Goal: Information Seeking & Learning: Find specific fact

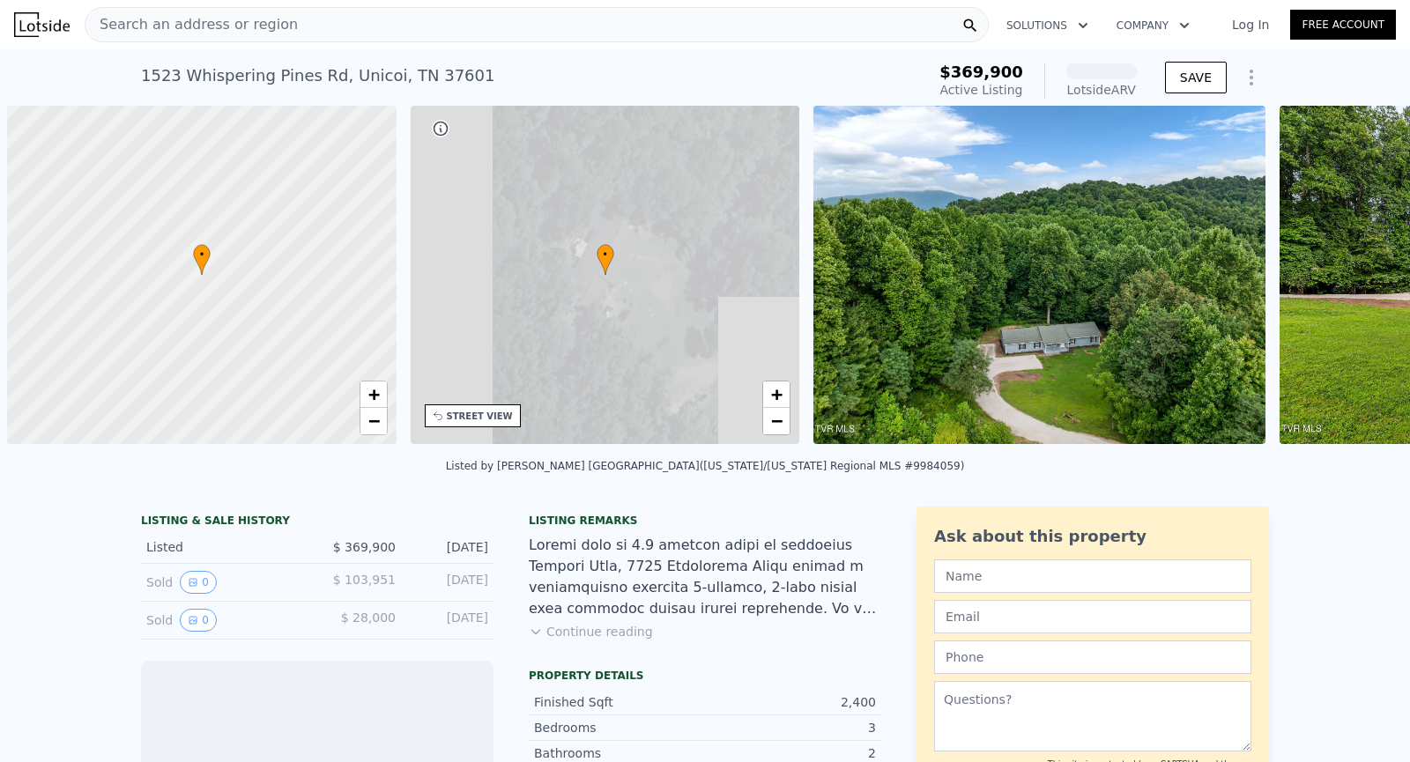
scroll to position [0, 7]
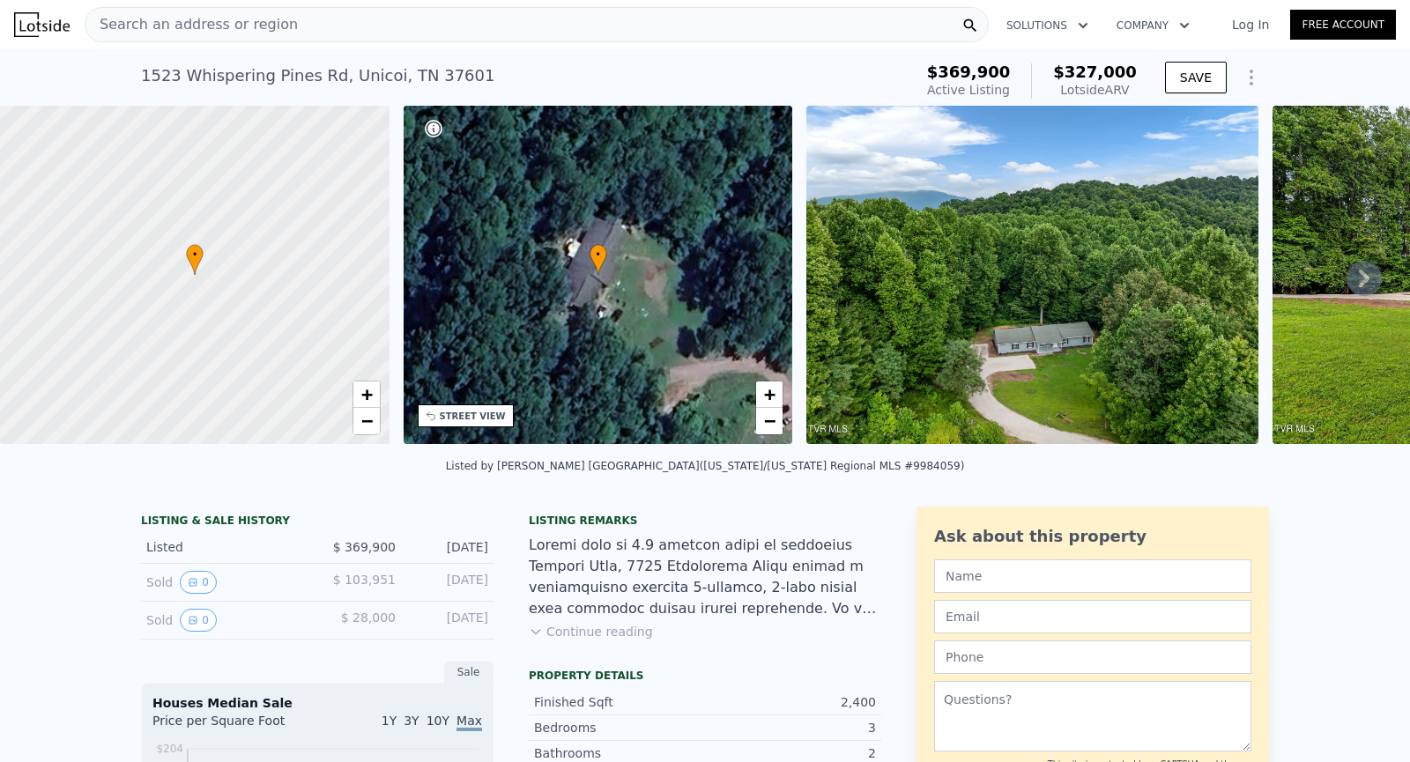
click at [962, 389] on img at bounding box center [1033, 275] width 452 height 338
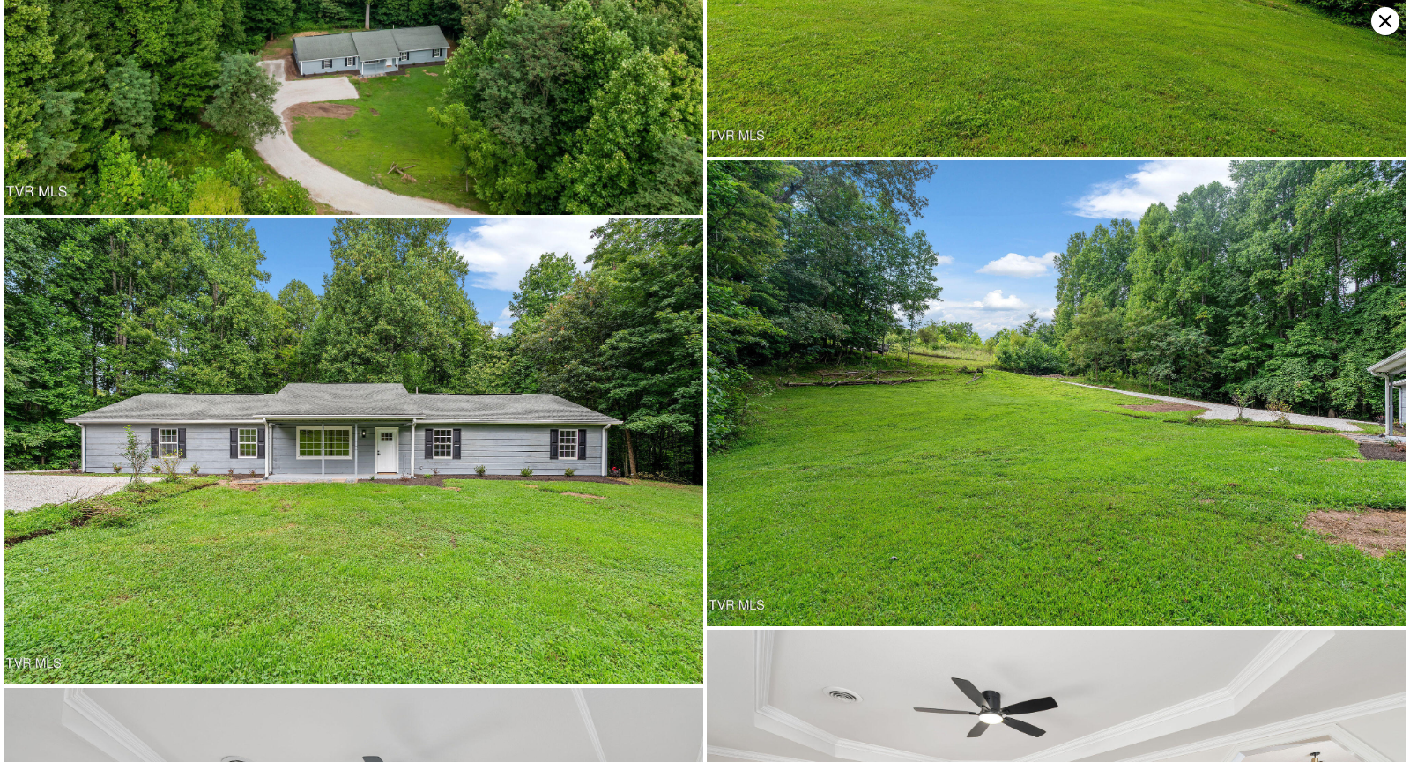
scroll to position [0, 0]
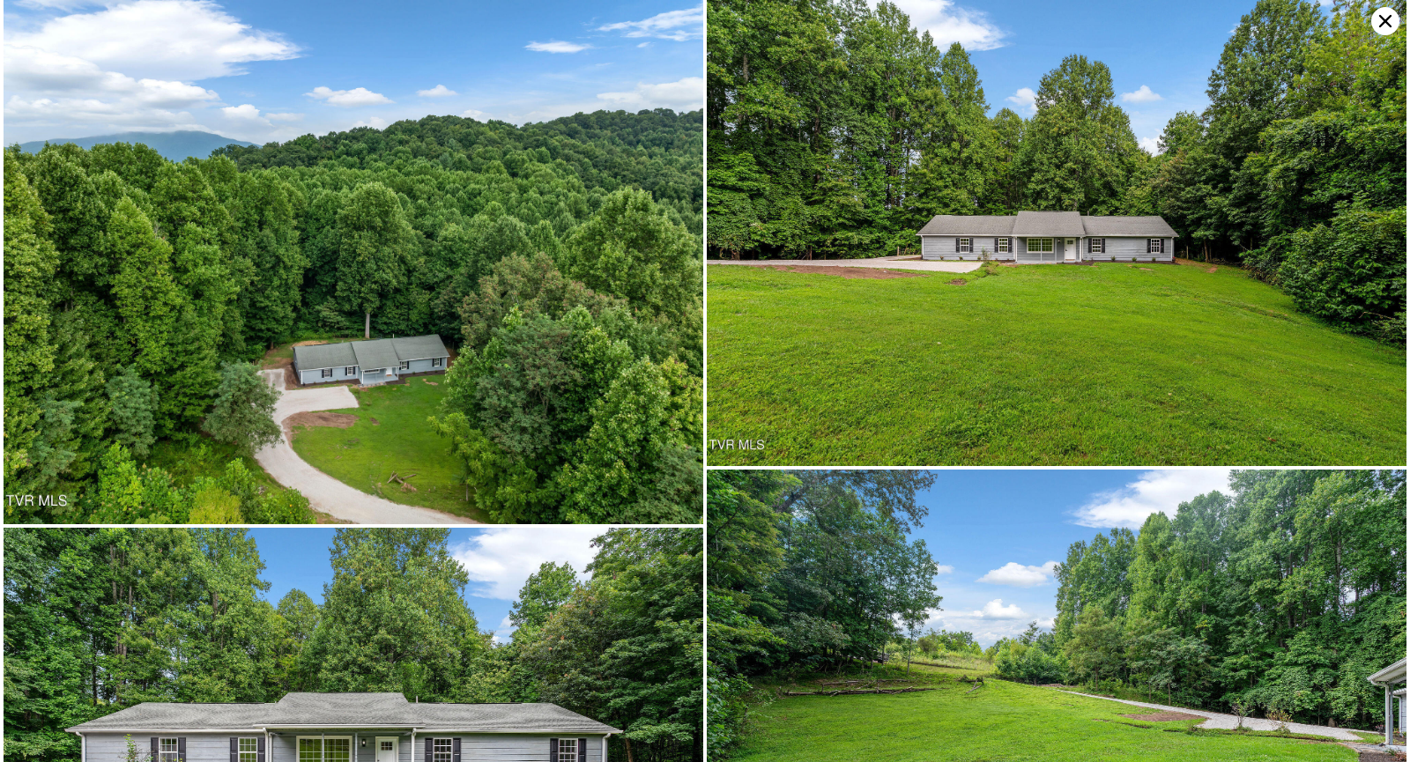
click at [1379, 23] on icon at bounding box center [1385, 21] width 28 height 28
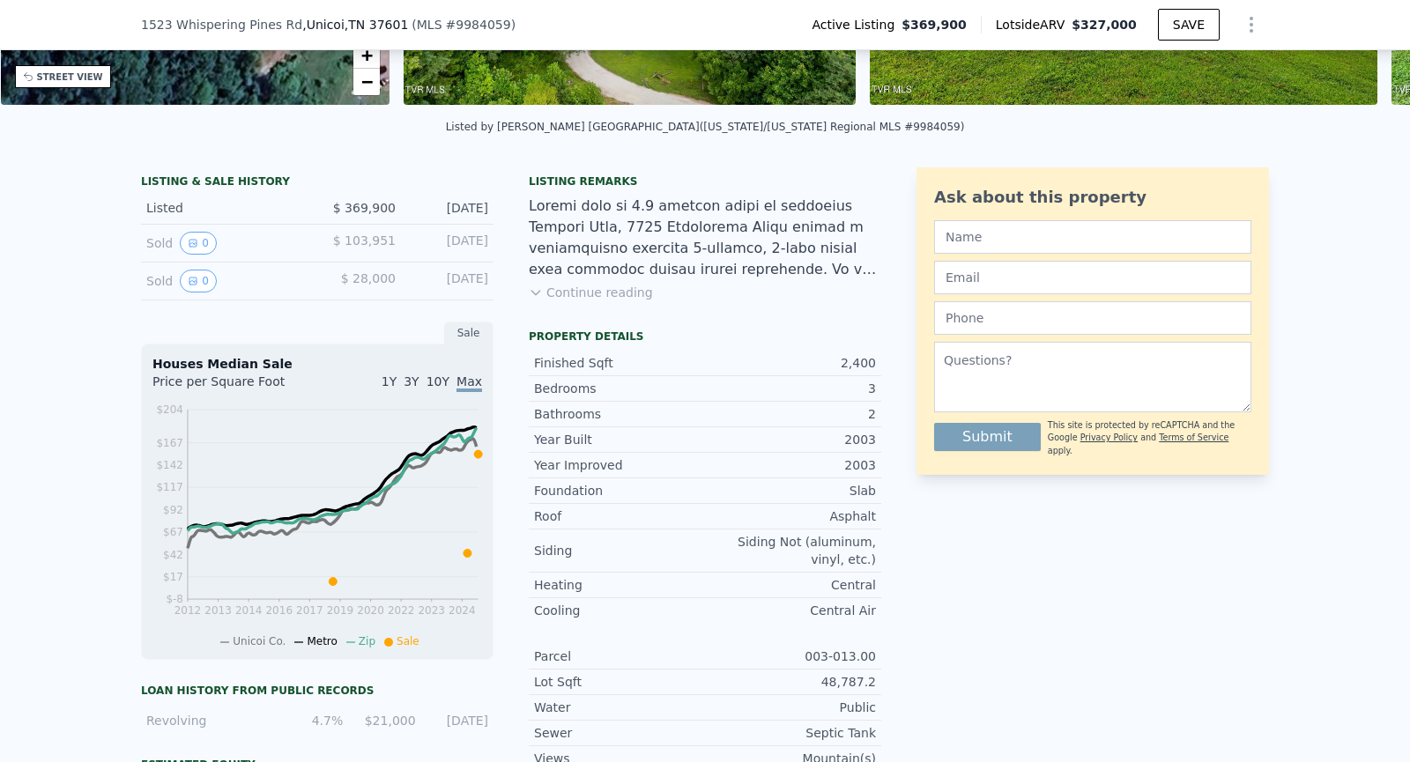
scroll to position [334, 0]
click at [201, 244] on button "0" at bounding box center [198, 242] width 37 height 23
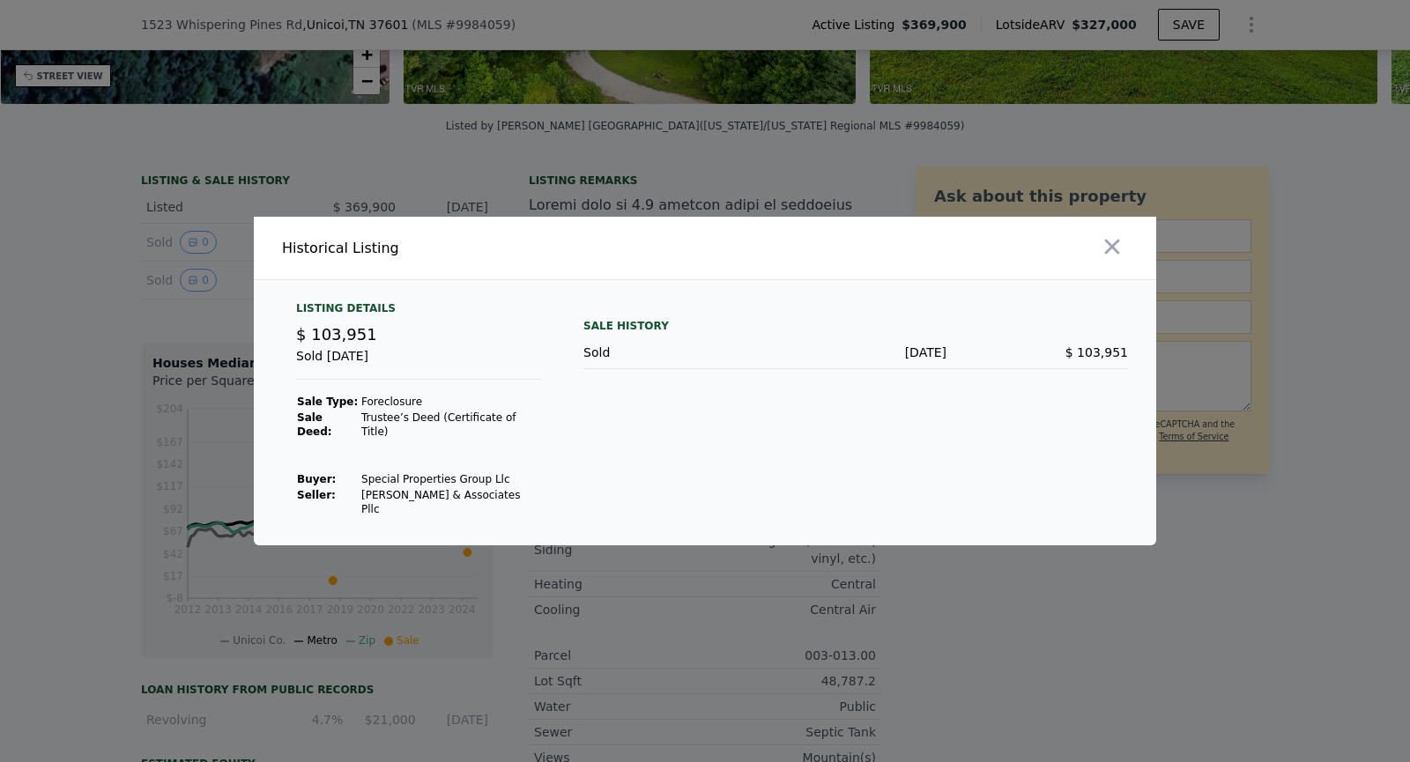
click at [199, 304] on div at bounding box center [705, 381] width 1410 height 762
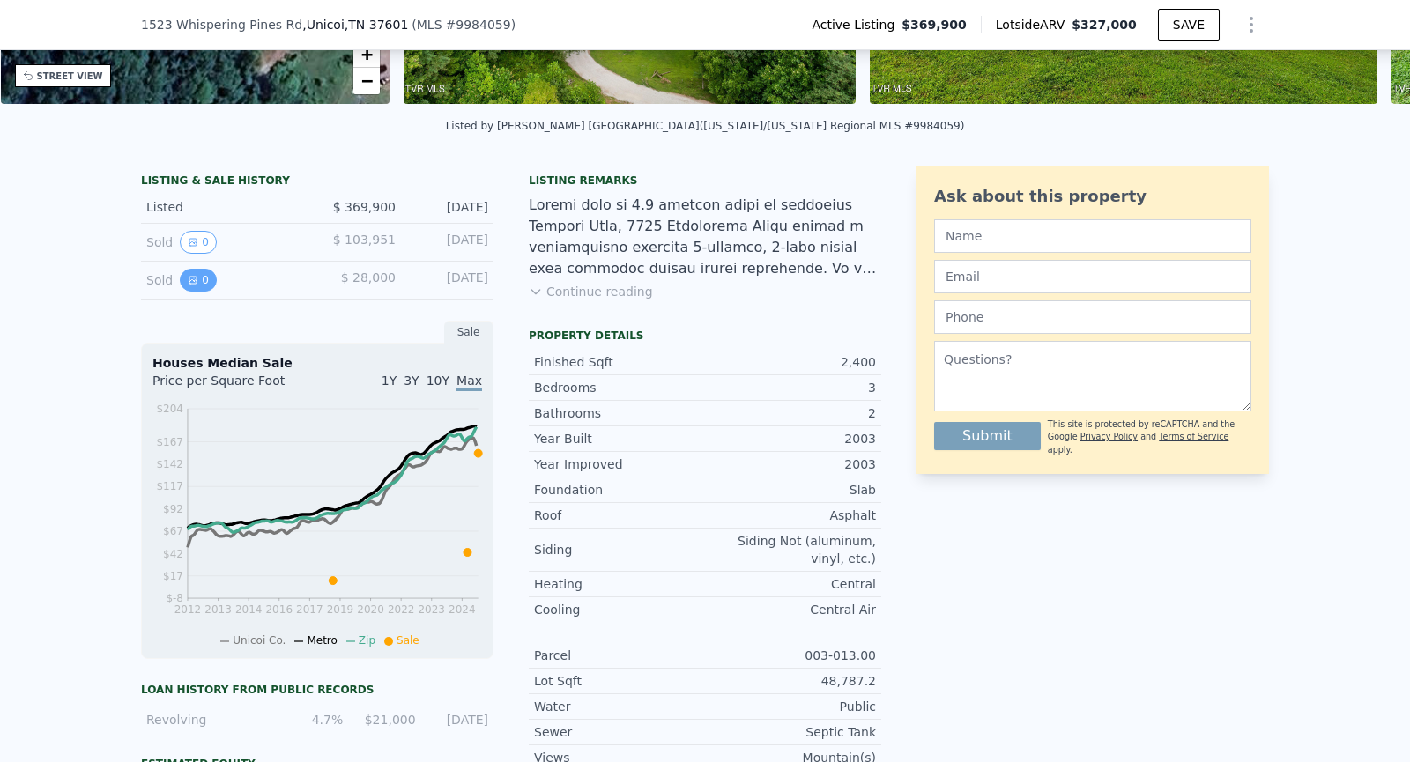
click at [201, 280] on button "0" at bounding box center [198, 280] width 37 height 23
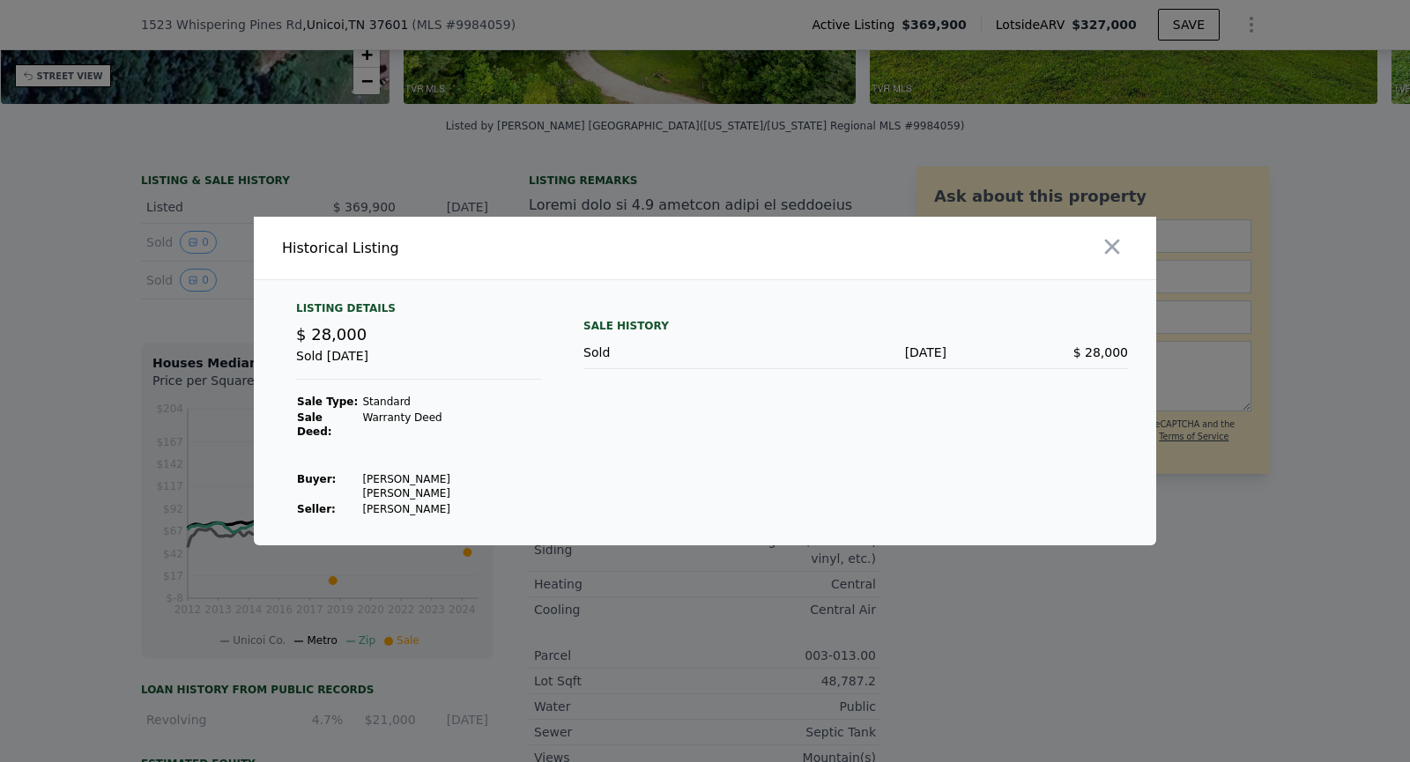
click at [157, 307] on div at bounding box center [705, 381] width 1410 height 762
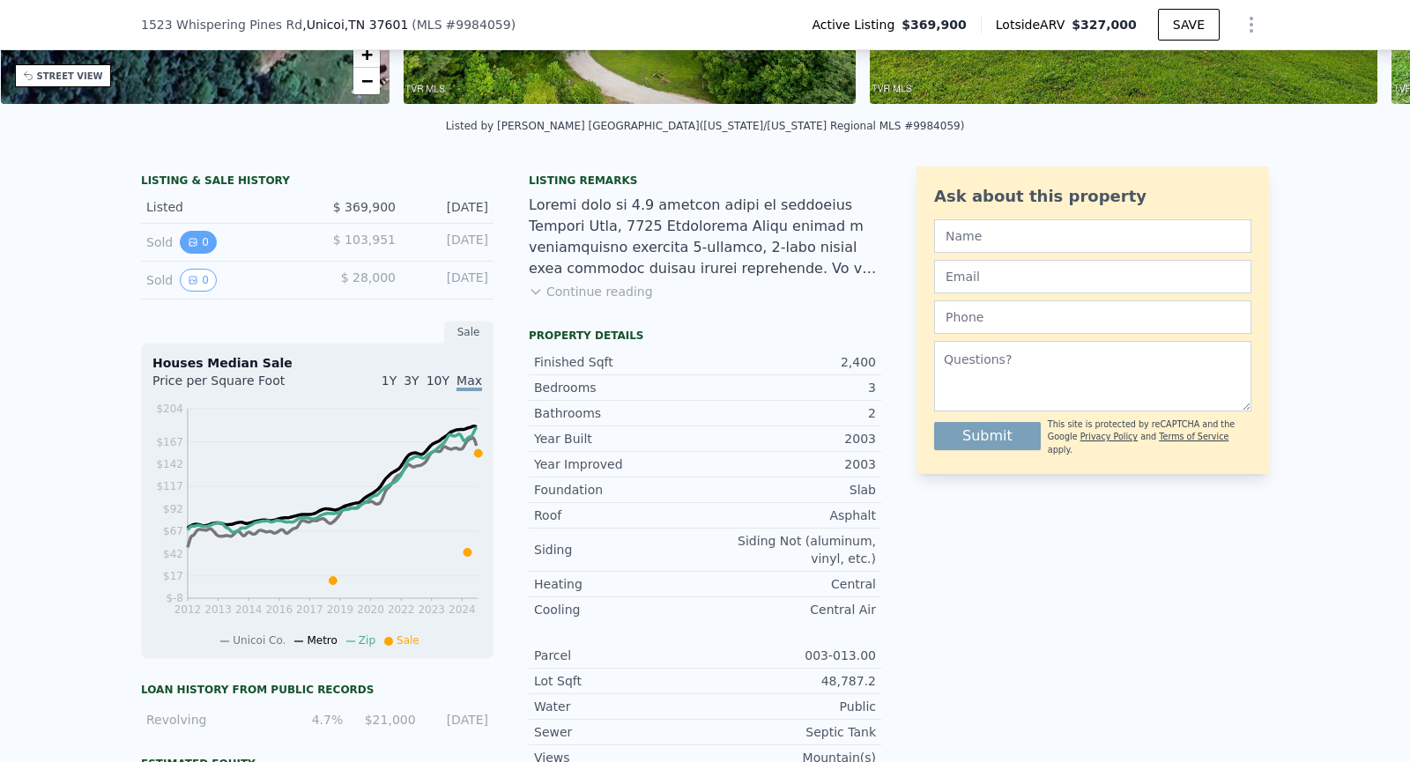
click at [199, 242] on button "0" at bounding box center [198, 242] width 37 height 23
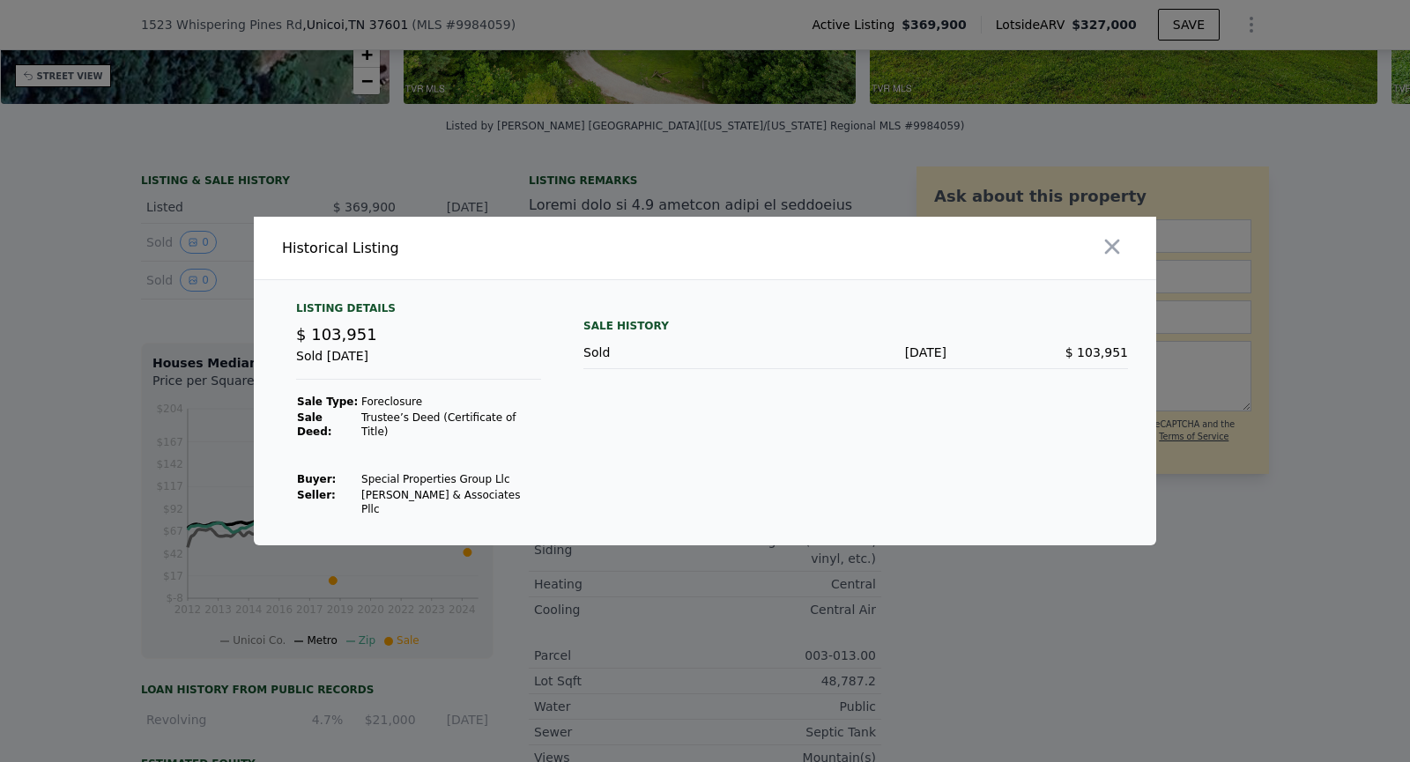
click at [102, 291] on div at bounding box center [705, 381] width 1410 height 762
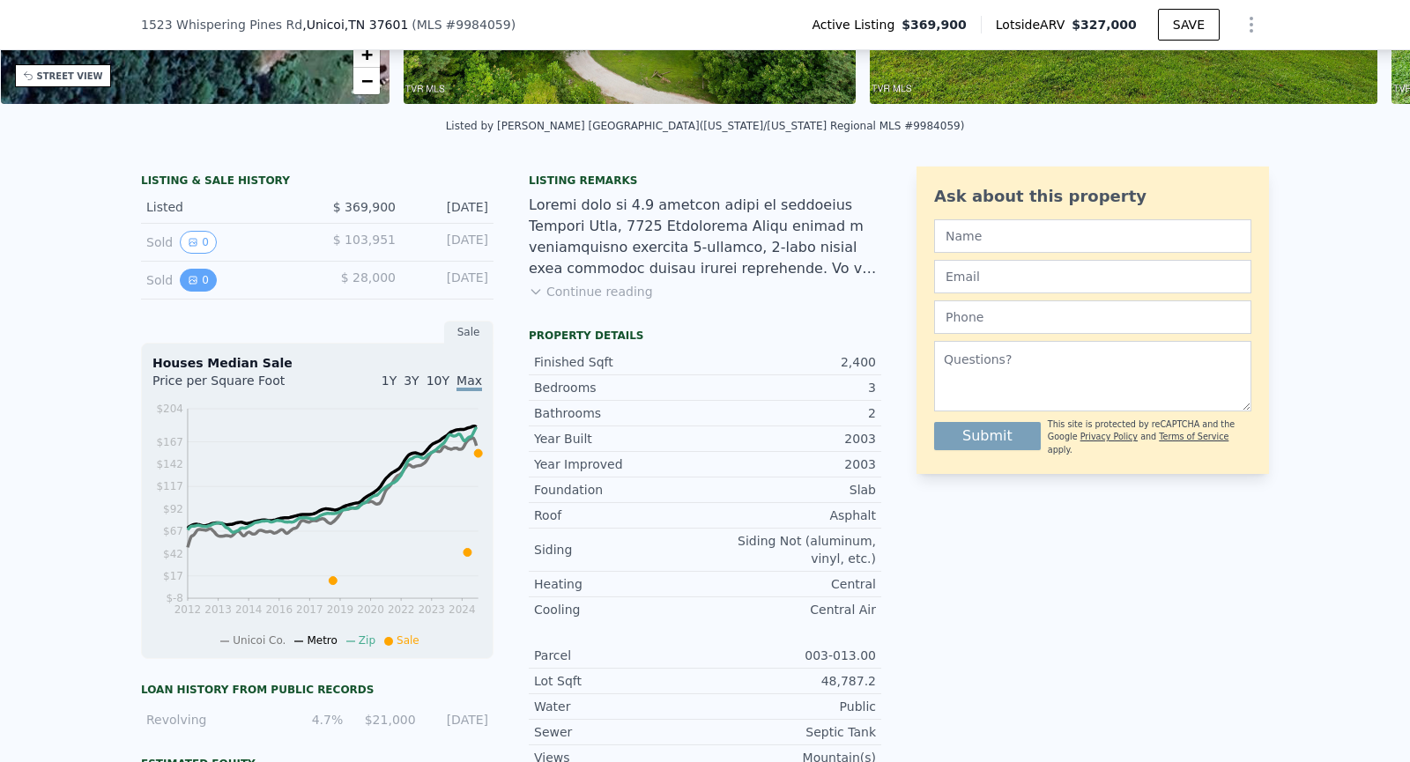
click at [198, 275] on button "0" at bounding box center [198, 280] width 37 height 23
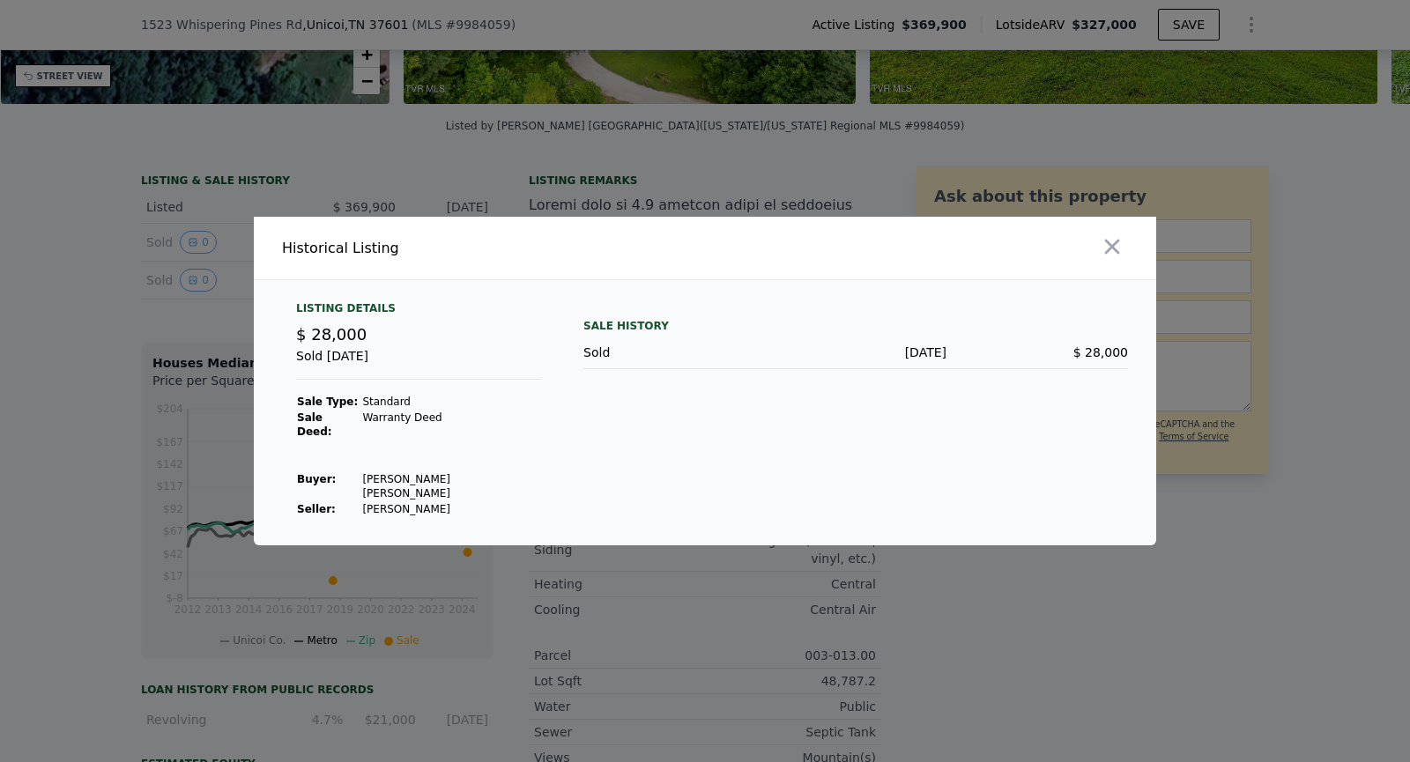
click at [124, 257] on div at bounding box center [705, 381] width 1410 height 762
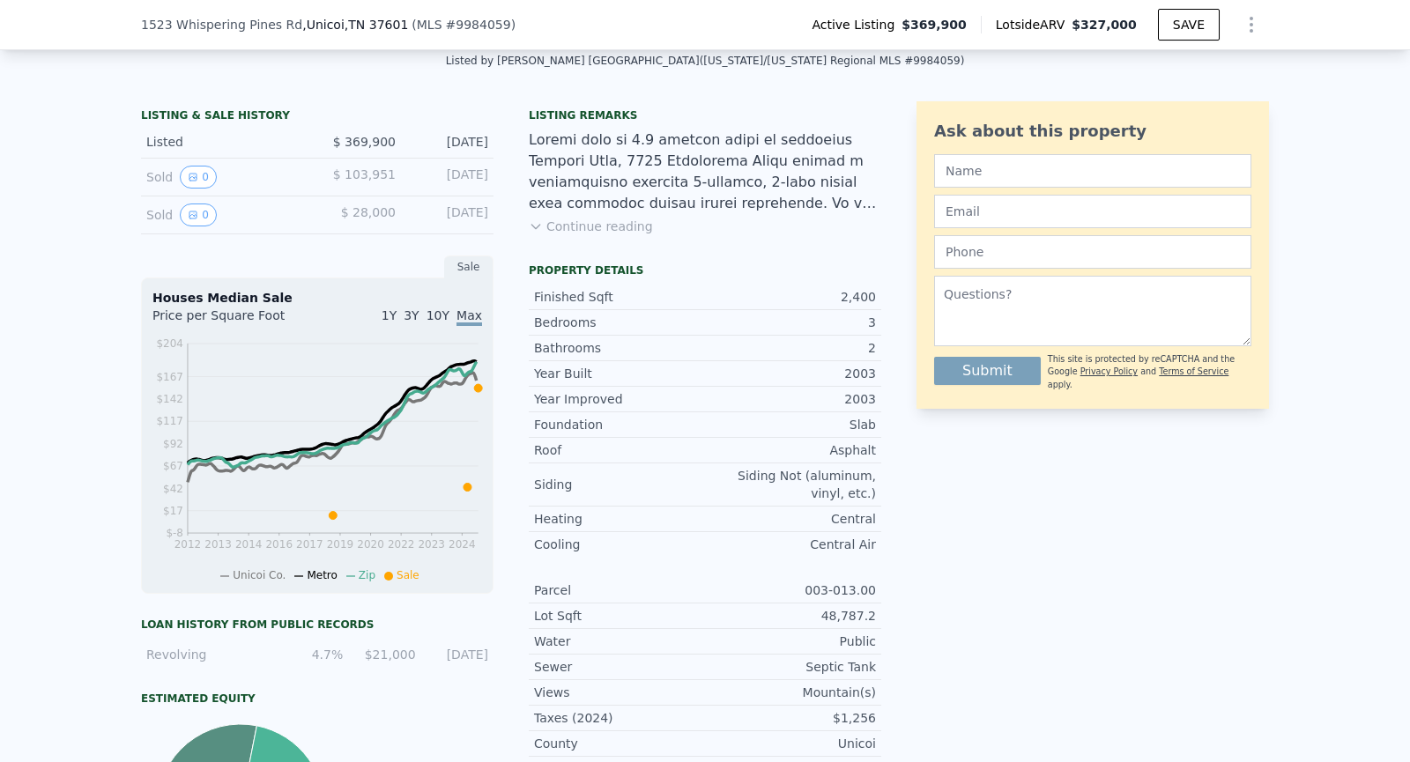
scroll to position [0, 0]
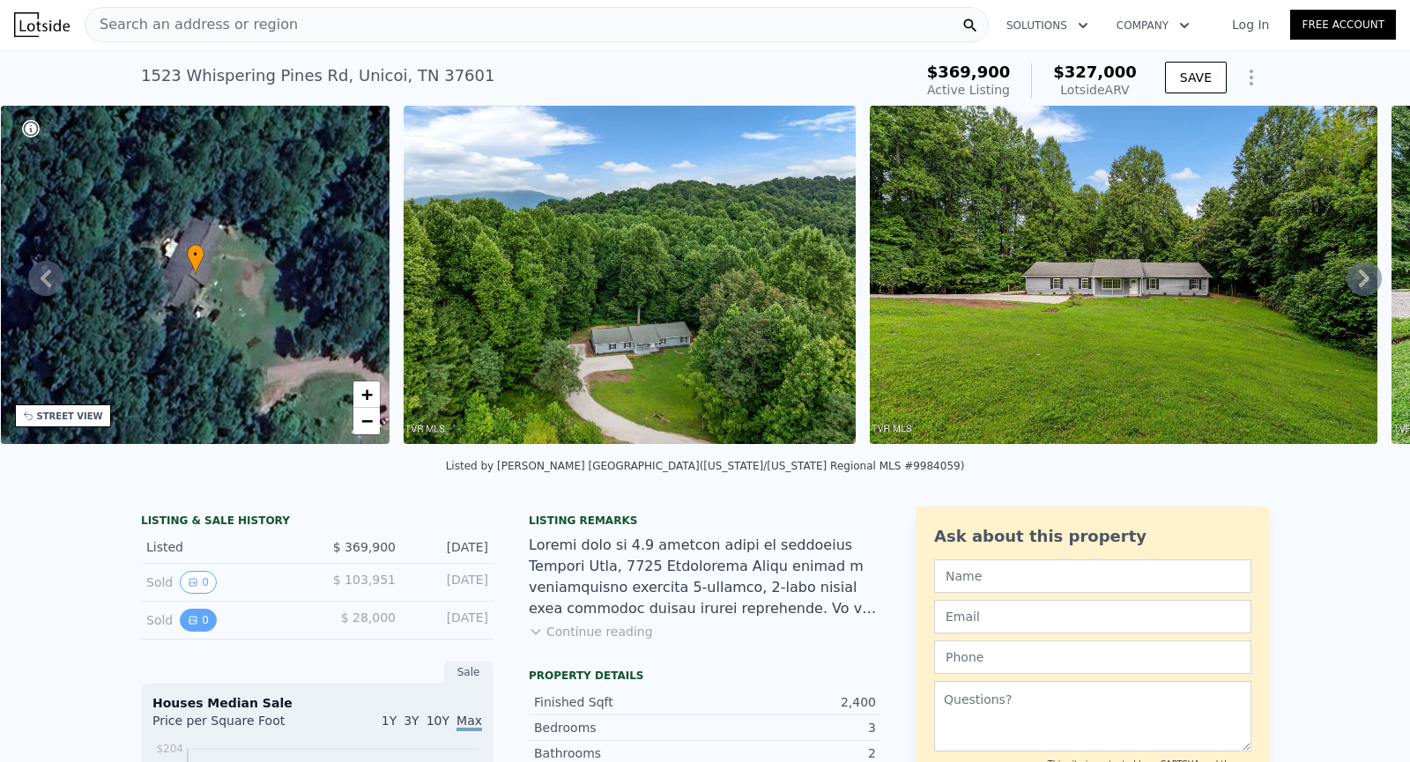
click at [190, 620] on icon "View historical data" at bounding box center [193, 620] width 11 height 11
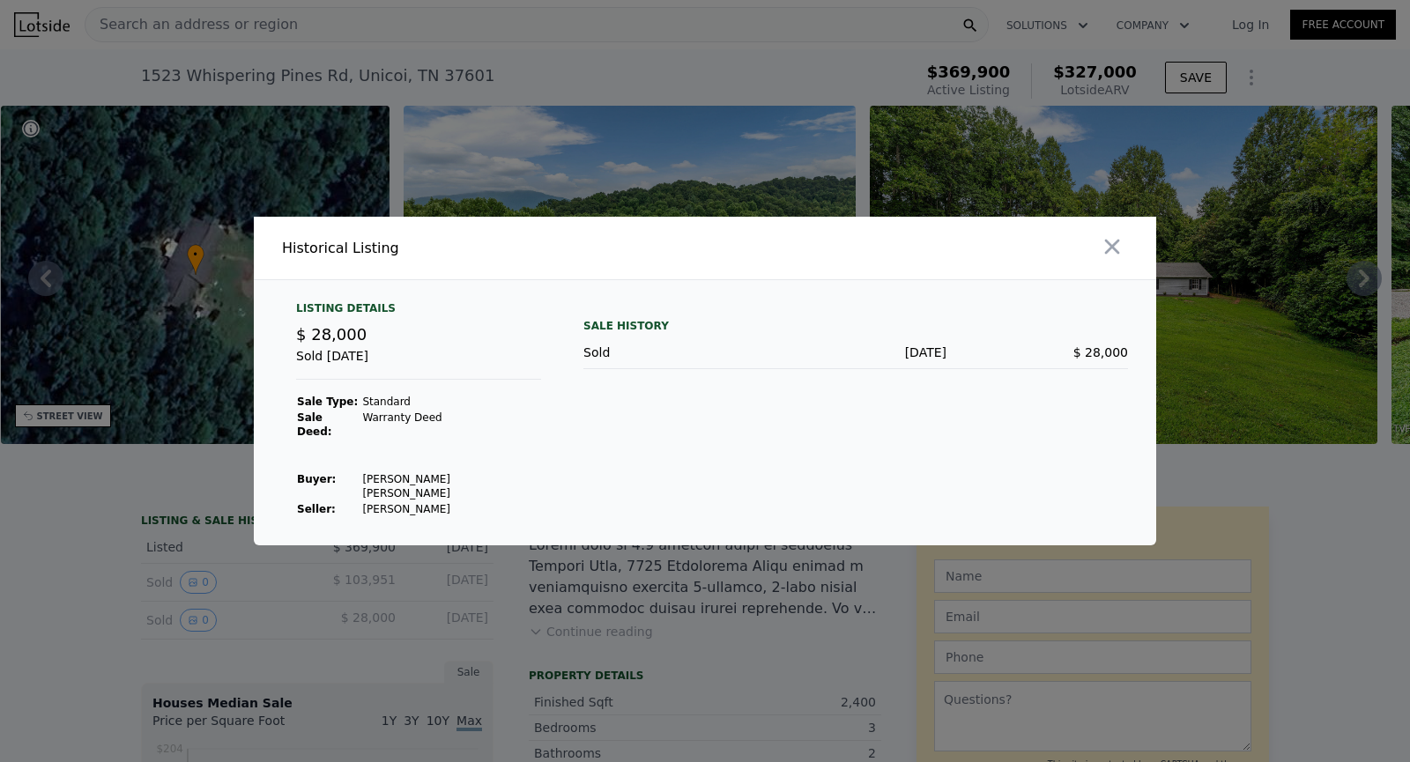
click at [186, 530] on div at bounding box center [705, 381] width 1410 height 762
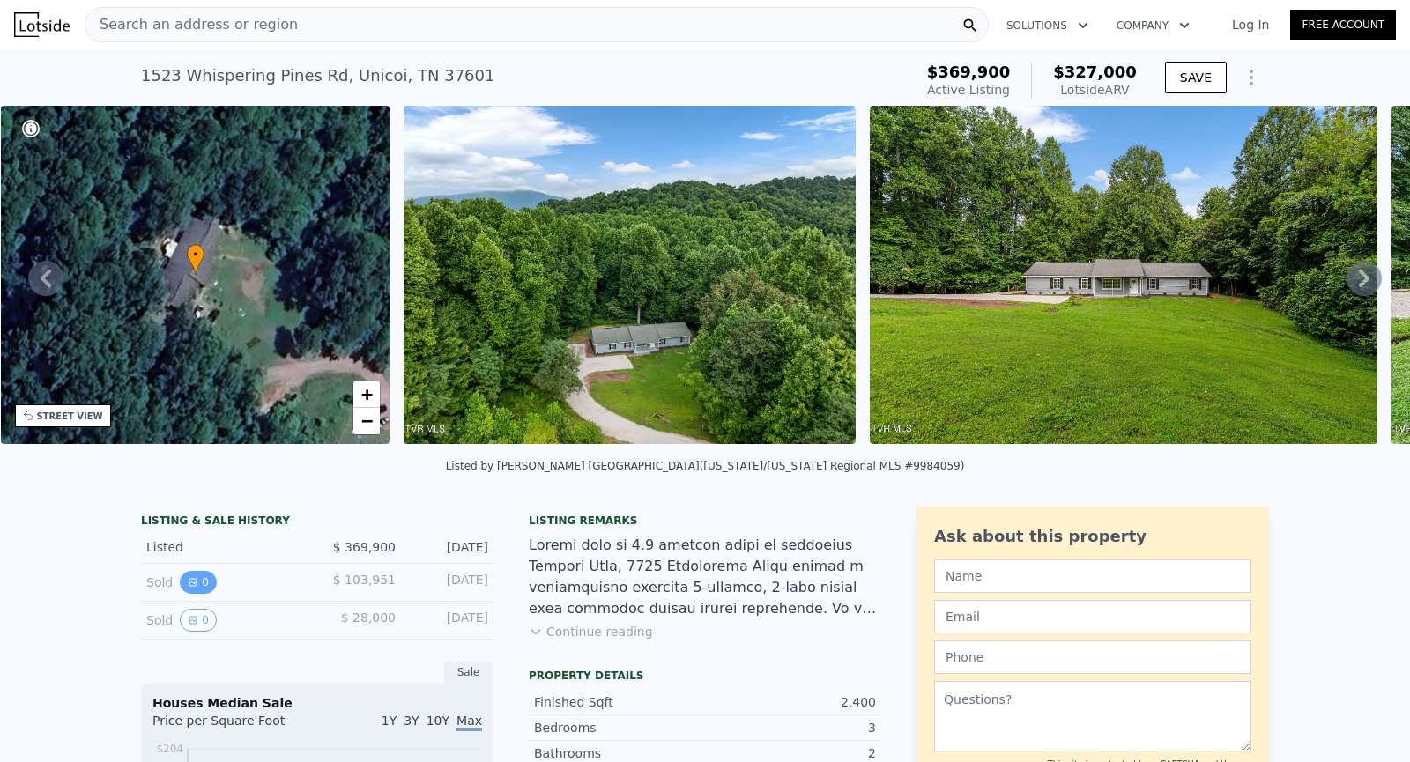
click at [200, 581] on button "0" at bounding box center [198, 582] width 37 height 23
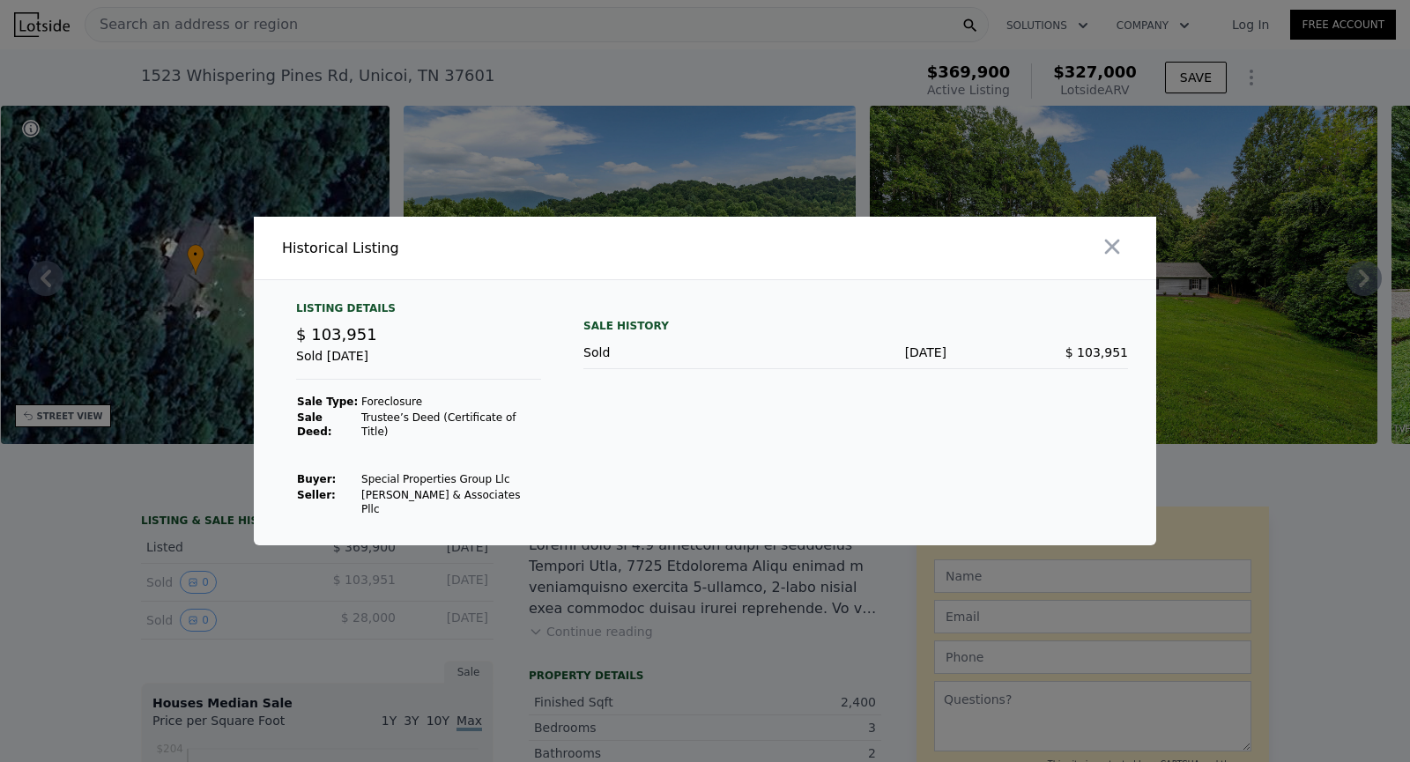
click at [372, 479] on td "Special Properties Group Llc" at bounding box center [451, 480] width 181 height 16
drag, startPoint x: 372, startPoint y: 479, endPoint x: 487, endPoint y: 478, distance: 115.5
click at [487, 478] on td "Special Properties Group Llc" at bounding box center [451, 480] width 181 height 16
copy td "Special Properties Group Llc"
click at [567, 567] on div at bounding box center [705, 381] width 1410 height 762
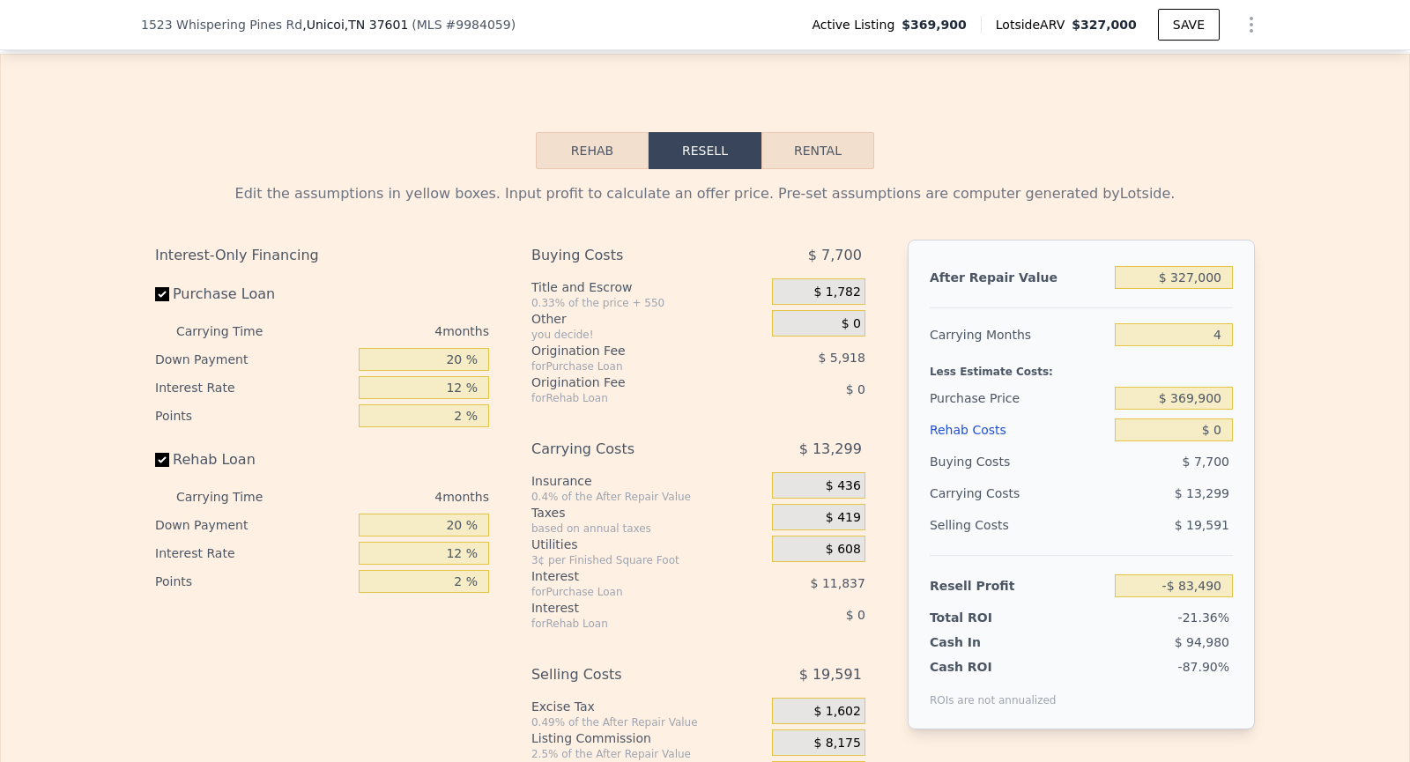
scroll to position [2500, 0]
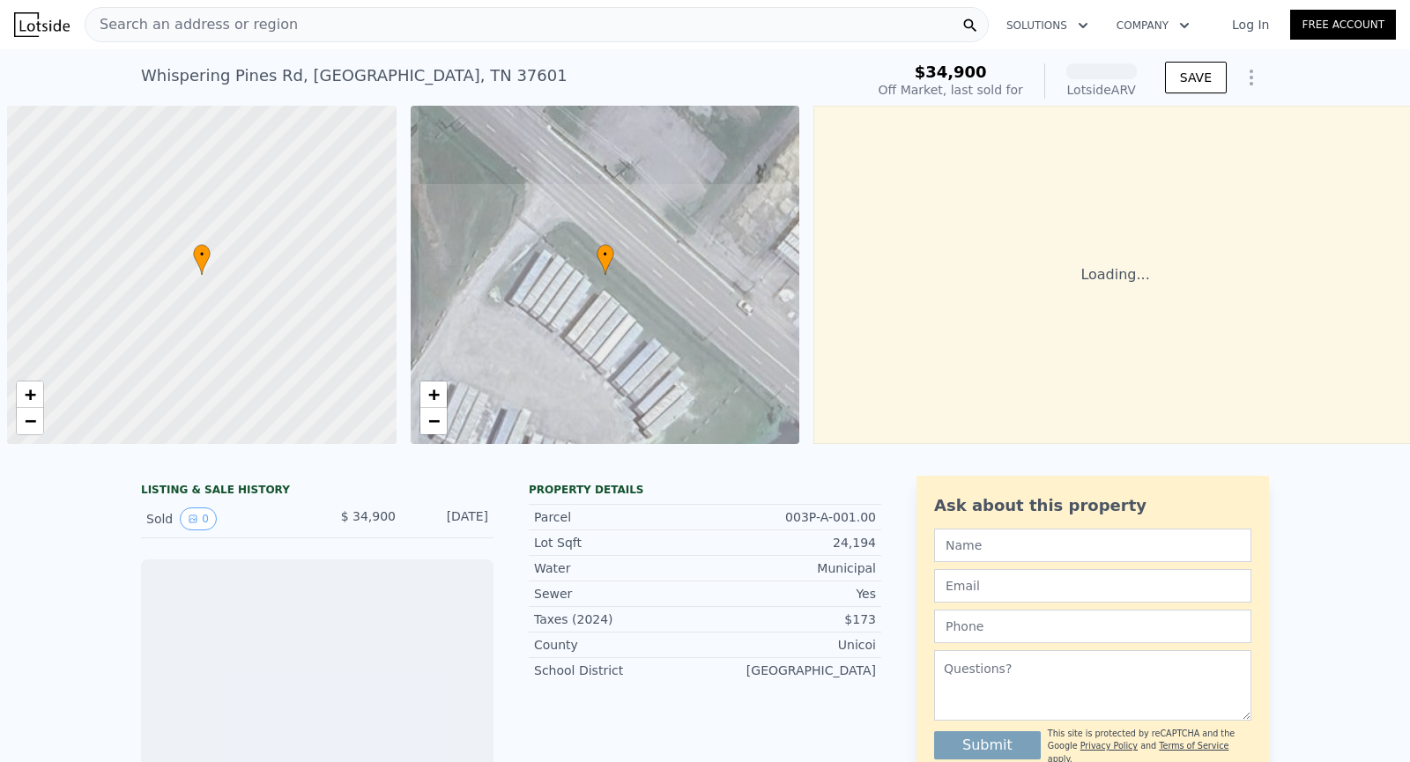
scroll to position [0, 7]
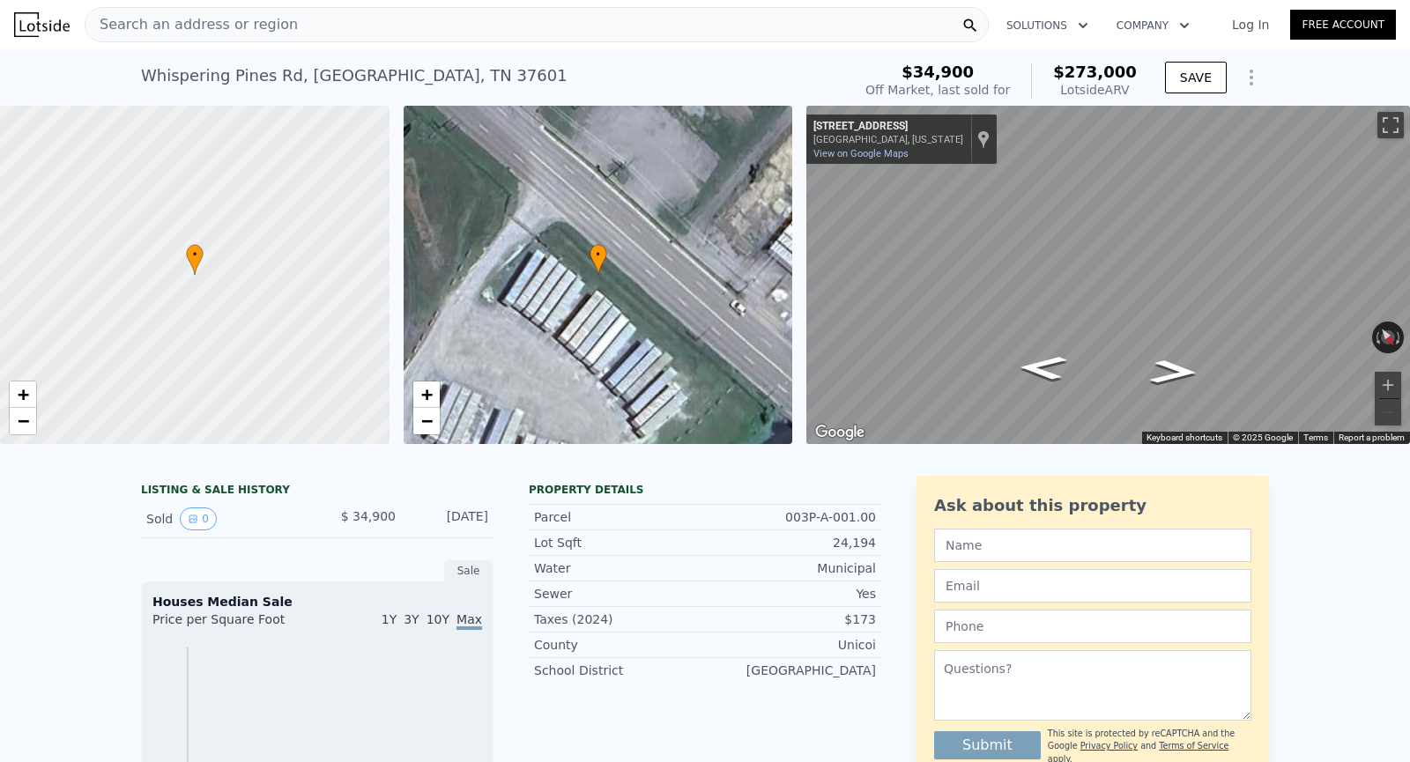
click at [582, 256] on div "• + −" at bounding box center [599, 275] width 390 height 338
click at [190, 524] on icon "View historical data" at bounding box center [193, 519] width 11 height 11
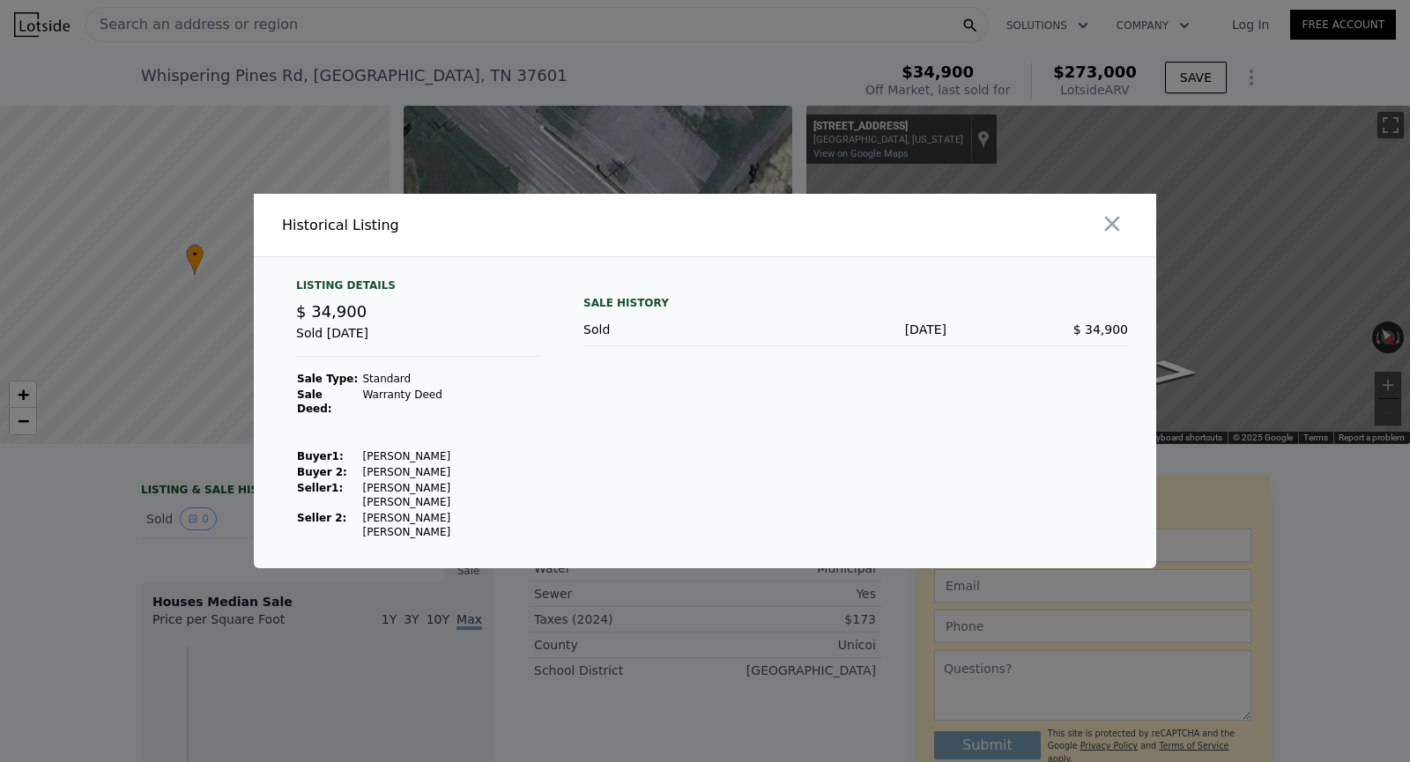
click at [106, 494] on div at bounding box center [705, 381] width 1410 height 762
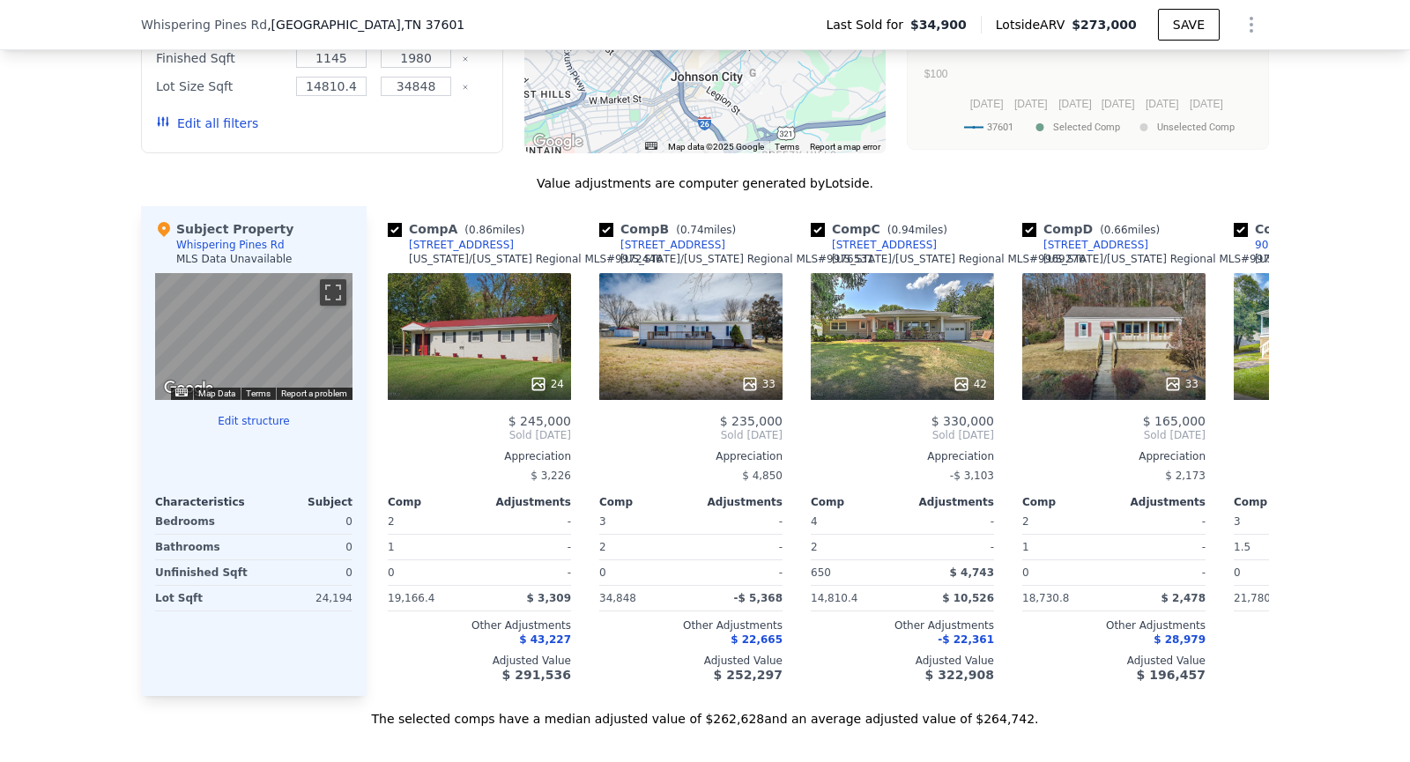
scroll to position [1562, 0]
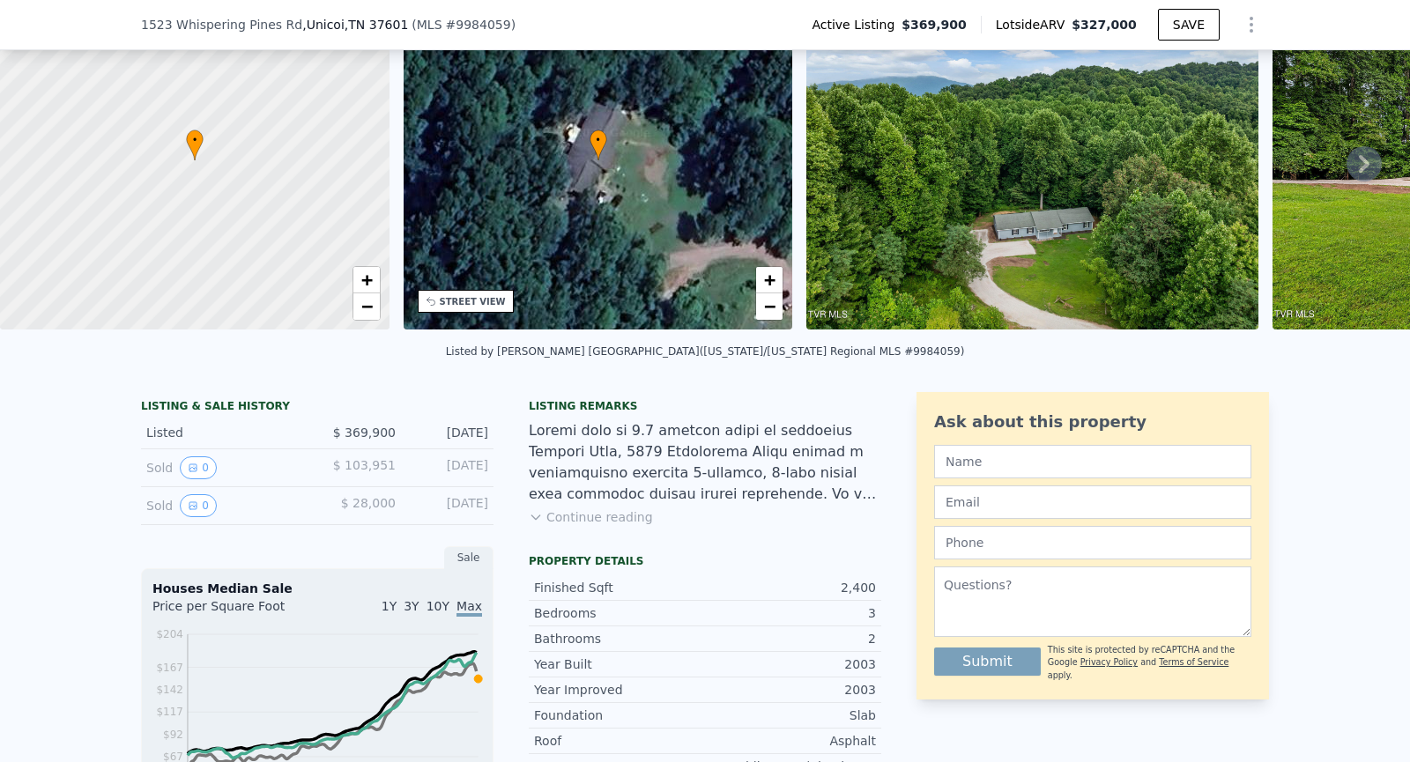
scroll to position [113, 0]
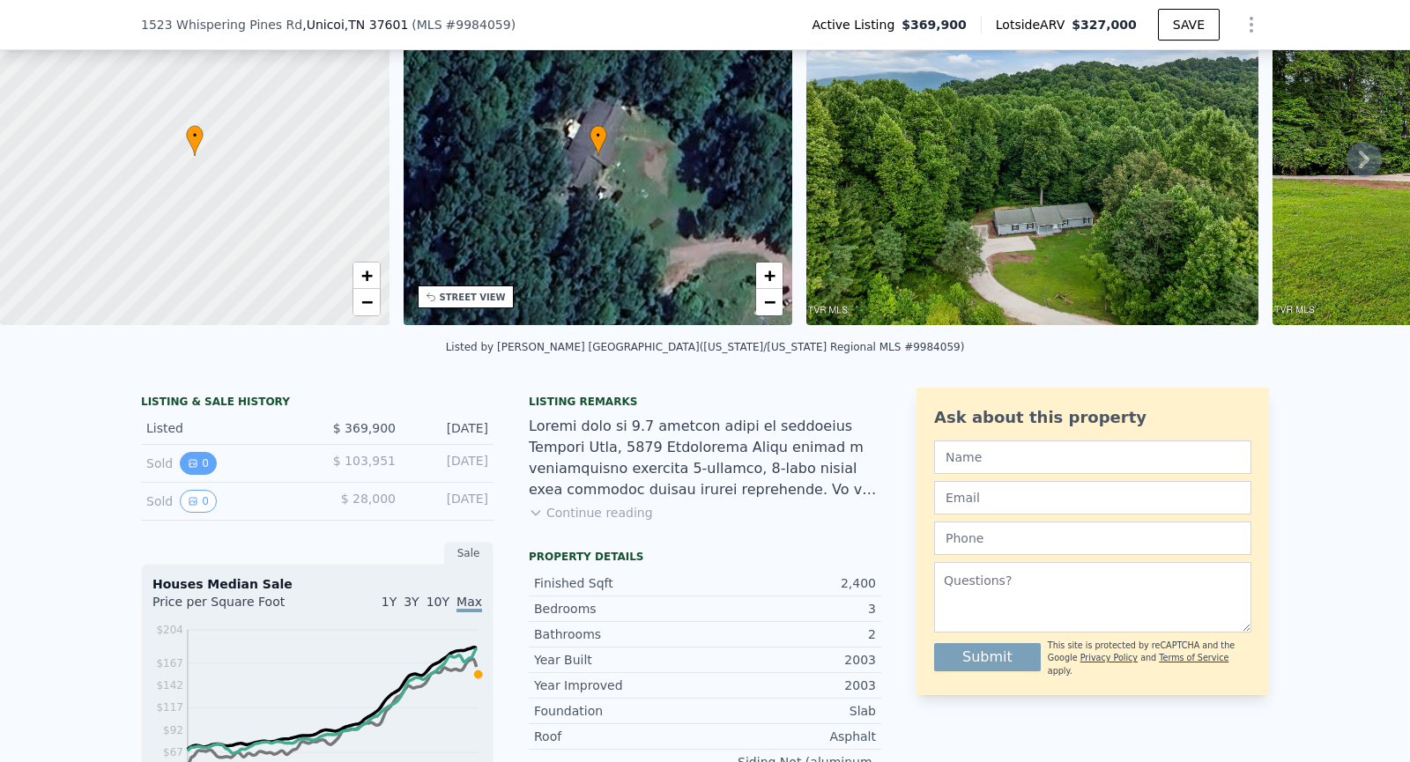
click at [195, 460] on icon "View historical data" at bounding box center [193, 463] width 11 height 11
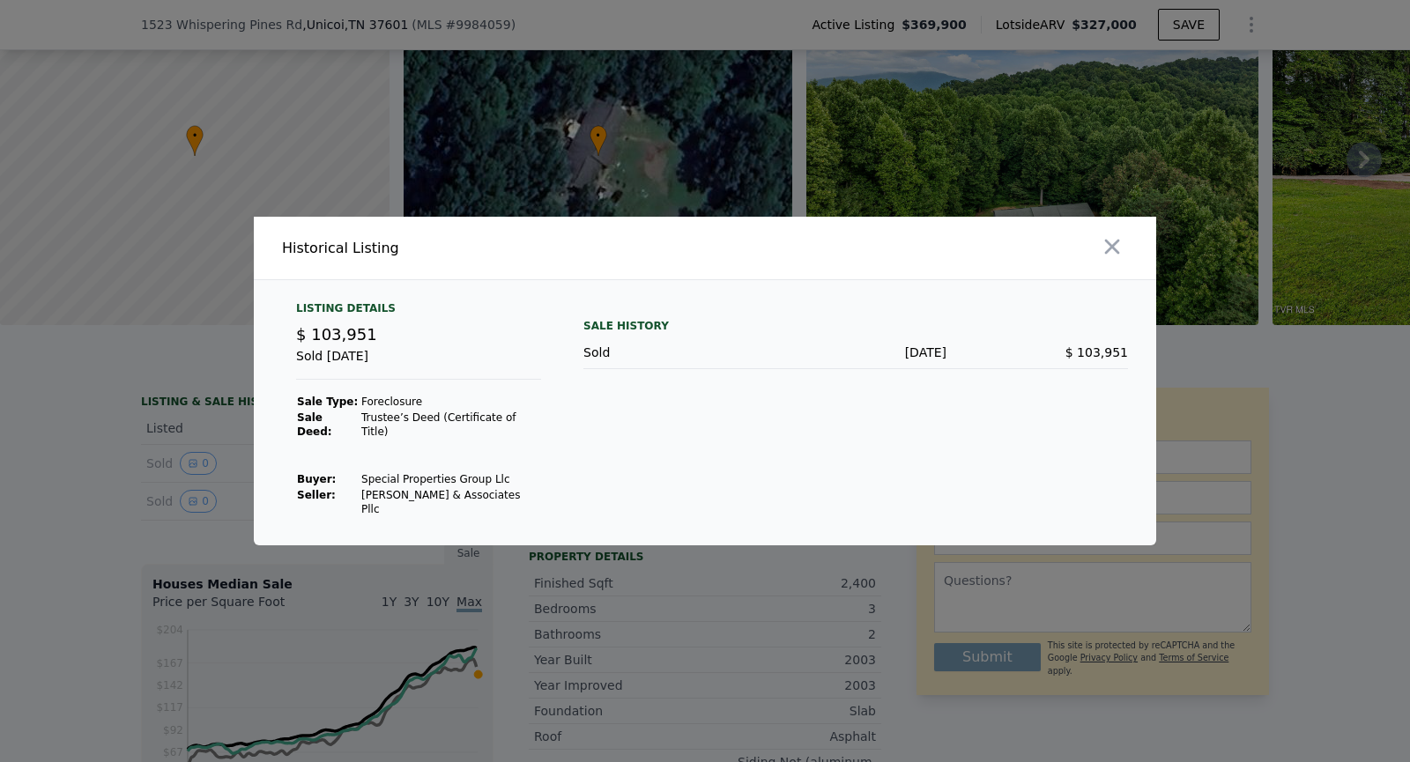
click at [466, 498] on td "[PERSON_NAME] & Associates Pllc" at bounding box center [451, 502] width 181 height 30
drag, startPoint x: 466, startPoint y: 498, endPoint x: 352, endPoint y: 493, distance: 114.7
click at [361, 493] on td "[PERSON_NAME] & Associates Pllc" at bounding box center [451, 502] width 181 height 30
copy td "[PERSON_NAME] & Associates Pllc"
click at [477, 479] on td "Special Properties Group Llc" at bounding box center [451, 480] width 181 height 16
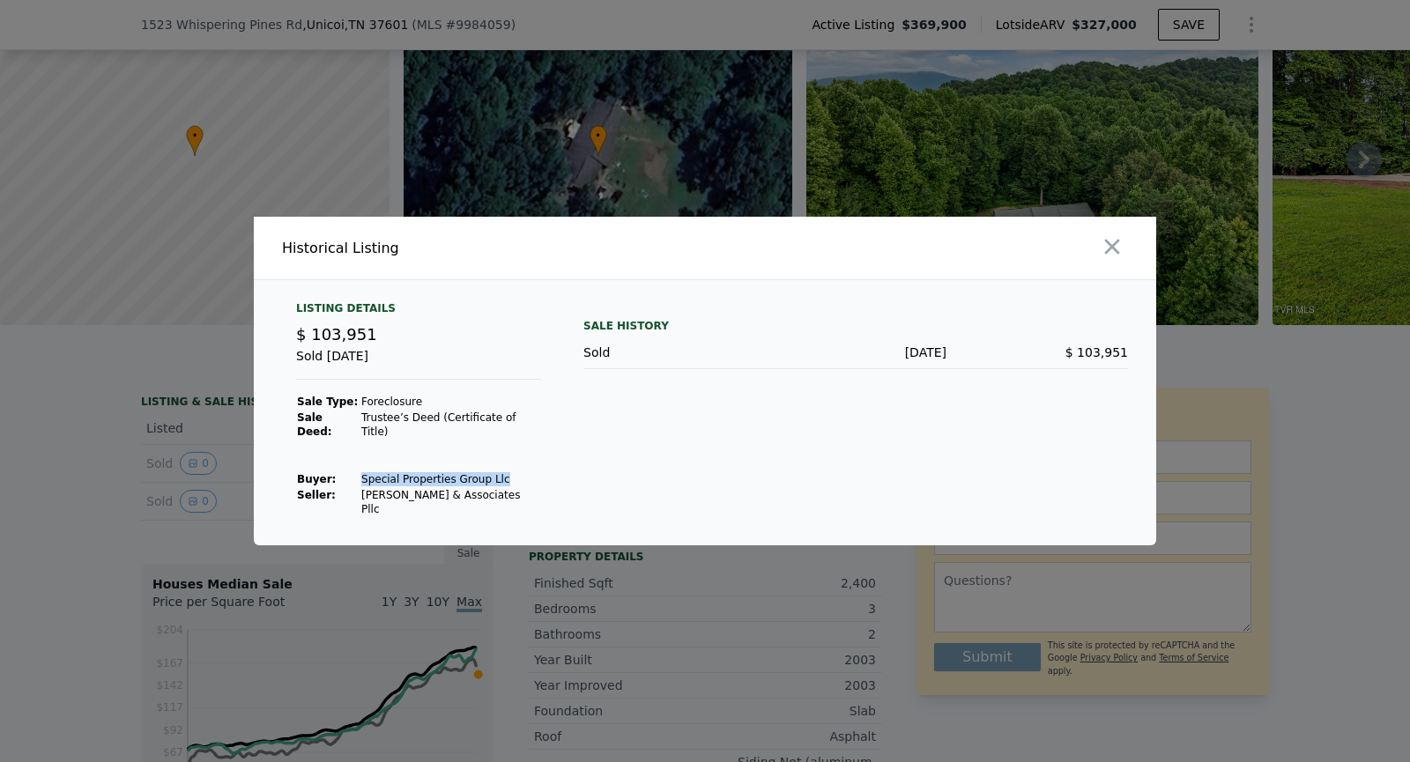
drag, startPoint x: 477, startPoint y: 479, endPoint x: 374, endPoint y: 477, distance: 103.1
click at [374, 477] on td "Special Properties Group Llc" at bounding box center [451, 480] width 181 height 16
copy td "Special Properties Group Llc"
click at [432, 108] on div at bounding box center [705, 381] width 1410 height 762
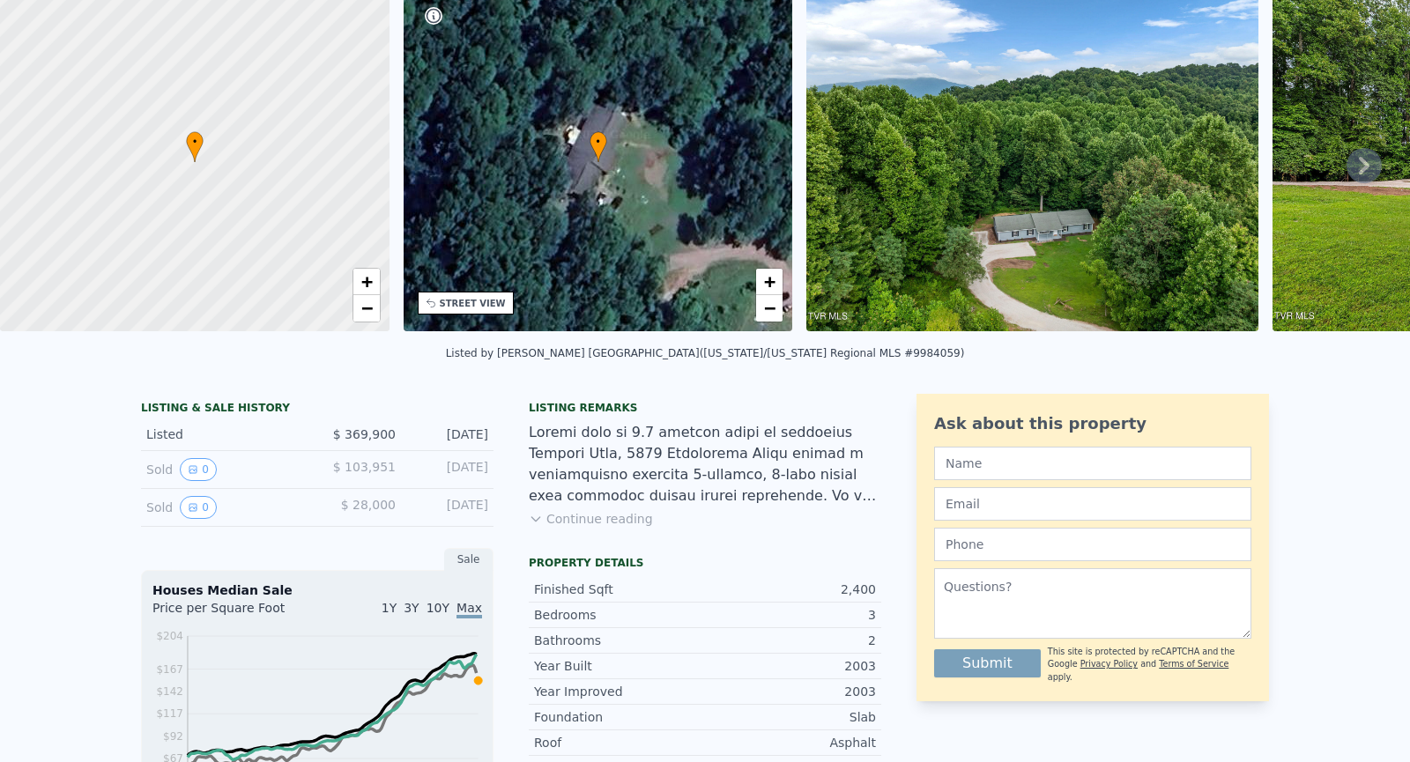
scroll to position [6, 0]
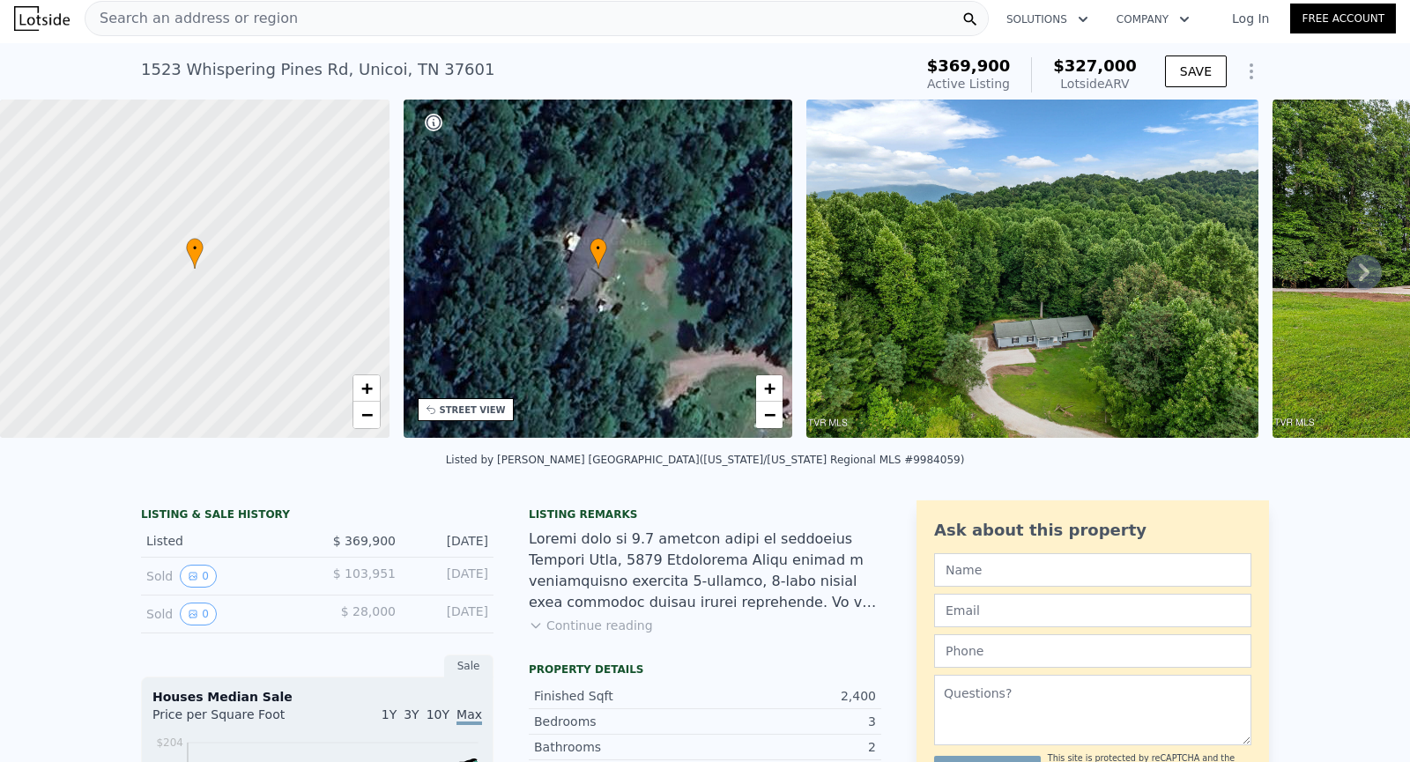
click at [163, 67] on div "[STREET_ADDRESS]" at bounding box center [317, 69] width 353 height 25
drag, startPoint x: 163, startPoint y: 67, endPoint x: 435, endPoint y: 66, distance: 271.5
click at [435, 66] on div "[STREET_ADDRESS]" at bounding box center [317, 69] width 353 height 25
copy div "[STREET_ADDRESS]"
click at [997, 402] on img at bounding box center [1033, 269] width 452 height 338
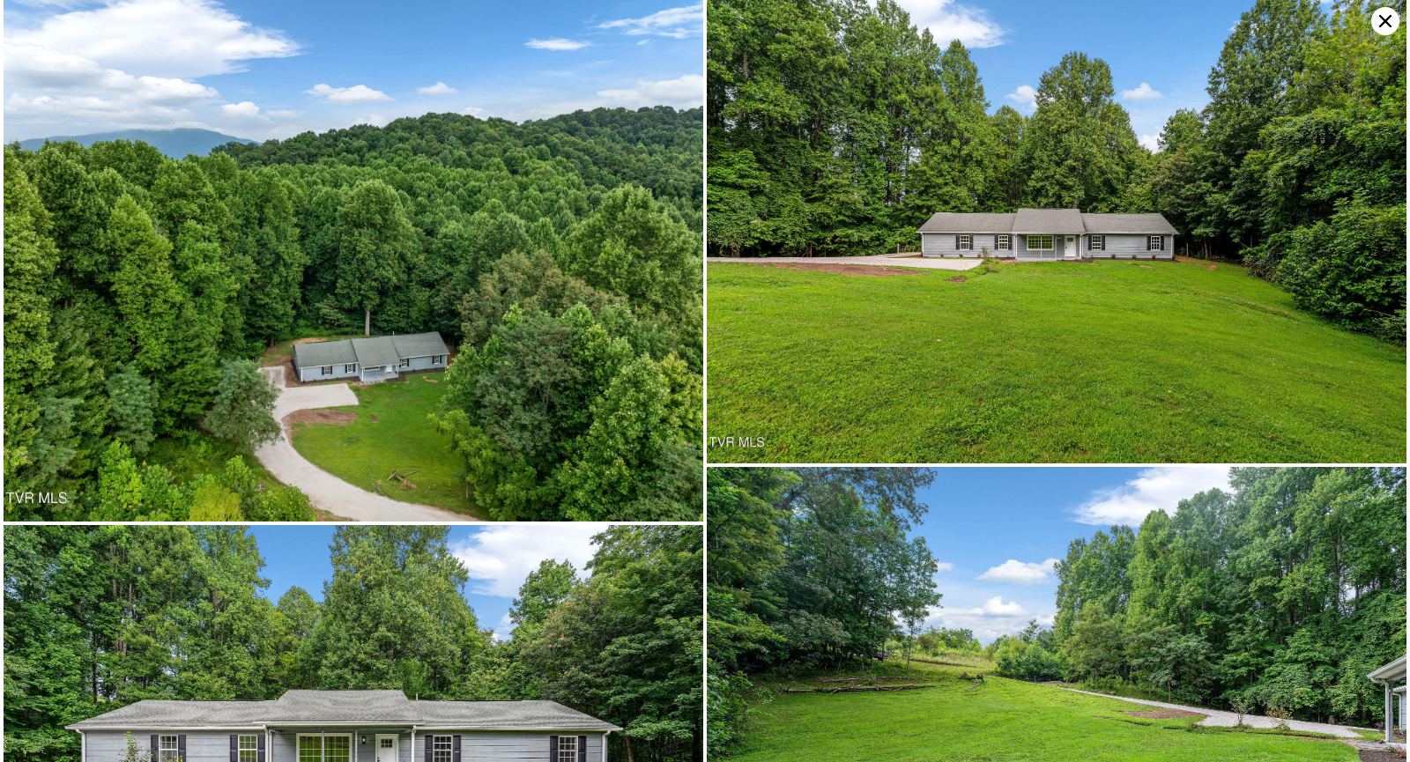
scroll to position [0, 0]
